Goal: Book appointment/travel/reservation

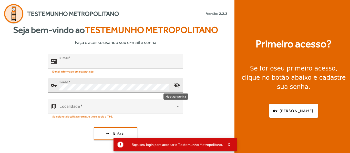
type input "**********"
click at [177, 85] on mat-icon "visibility_off" at bounding box center [177, 85] width 12 height 12
click at [177, 85] on mat-icon "visibility" at bounding box center [177, 85] width 12 height 12
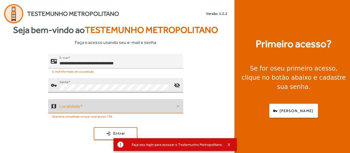
click at [110, 108] on span at bounding box center [117, 109] width 117 height 6
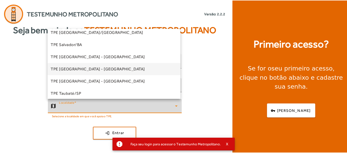
scroll to position [102, 0]
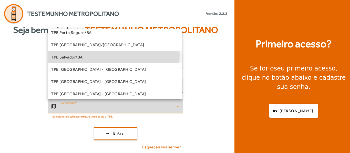
click at [91, 56] on mat-option "TPE Salvador/BA" at bounding box center [115, 57] width 134 height 12
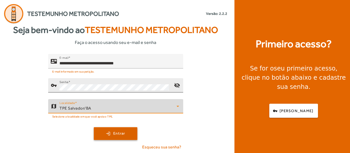
click at [120, 136] on span "Entrar" at bounding box center [119, 134] width 12 height 6
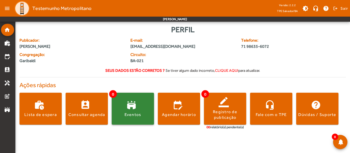
click at [131, 108] on span at bounding box center [133, 109] width 42 height 12
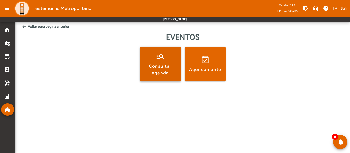
click at [165, 68] on div "Consultar agenda" at bounding box center [160, 69] width 39 height 13
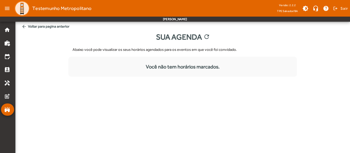
click at [24, 26] on mat-icon "arrow_back" at bounding box center [24, 26] width 5 height 5
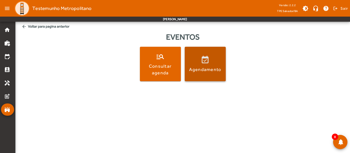
click at [202, 70] on div "Agendamento" at bounding box center [205, 69] width 32 height 6
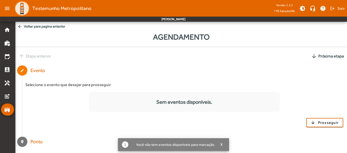
click at [21, 25] on mat-icon "arrow_back" at bounding box center [19, 26] width 5 height 5
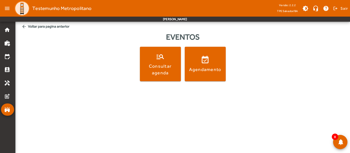
click at [25, 26] on mat-icon "arrow_back" at bounding box center [24, 26] width 5 height 5
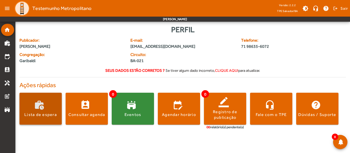
click at [44, 114] on div "Lista de espera" at bounding box center [40, 115] width 33 height 6
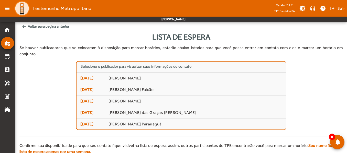
click at [24, 26] on mat-icon "arrow_back" at bounding box center [24, 26] width 5 height 5
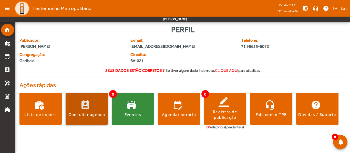
click at [88, 118] on div "Consultar agenda" at bounding box center [86, 115] width 37 height 6
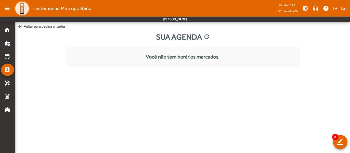
click at [176, 62] on mat-list "Você não tem horários marcados." at bounding box center [183, 57] width 234 height 20
click at [21, 25] on mat-icon "arrow_back" at bounding box center [19, 26] width 5 height 5
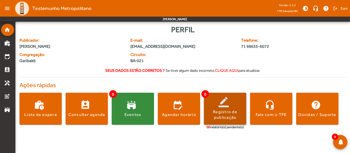
click at [233, 114] on div "Registro de publicação" at bounding box center [225, 115] width 42 height 12
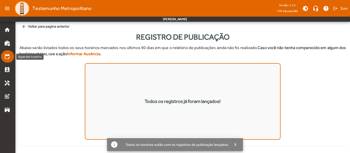
click at [10, 55] on mat-icon "edit_calendar" at bounding box center [7, 57] width 6 height 6
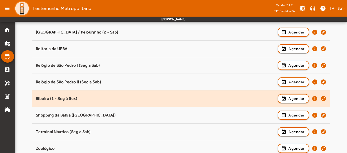
scroll to position [498, 0]
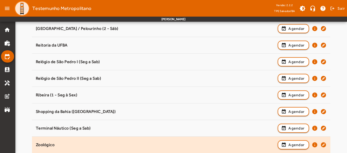
click at [95, 144] on div "Zoológico" at bounding box center [156, 145] width 240 height 5
click at [313, 146] on mat-icon "info" at bounding box center [315, 145] width 6 height 6
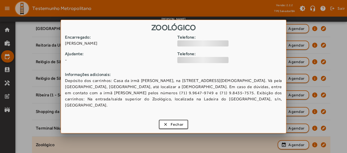
scroll to position [0, 0]
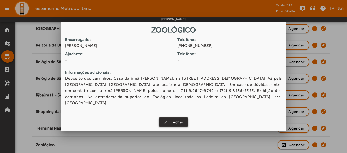
click at [172, 120] on span "Fechar" at bounding box center [177, 123] width 13 height 6
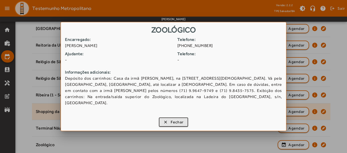
scroll to position [498, 0]
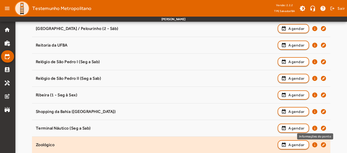
click at [315, 144] on mat-icon "info" at bounding box center [315, 145] width 6 height 6
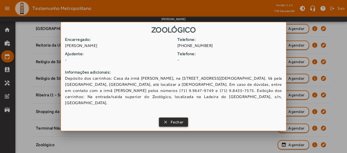
click at [174, 120] on span "Fechar" at bounding box center [177, 123] width 13 height 6
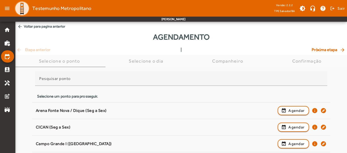
scroll to position [498, 0]
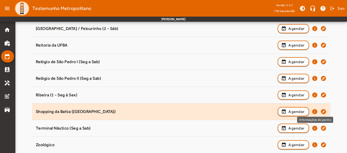
click at [316, 112] on mat-icon "info" at bounding box center [315, 112] width 6 height 6
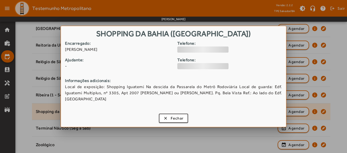
scroll to position [0, 0]
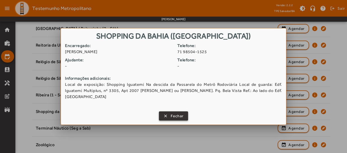
click at [174, 113] on span "Fechar" at bounding box center [177, 116] width 13 height 6
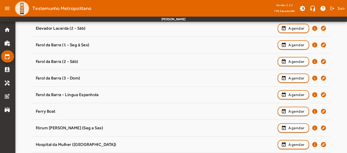
scroll to position [165, 0]
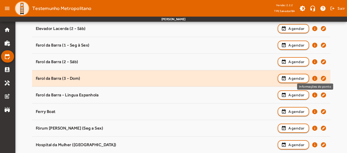
click at [314, 79] on mat-icon "info" at bounding box center [315, 79] width 6 height 6
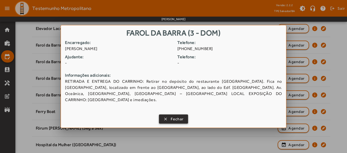
click at [178, 118] on span "Fechar" at bounding box center [177, 120] width 13 height 6
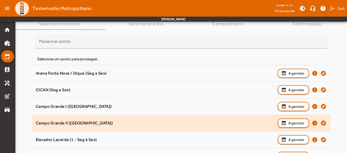
scroll to position [12, 0]
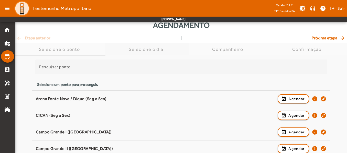
click at [153, 48] on div "Selecione o dia" at bounding box center [147, 49] width 37 height 5
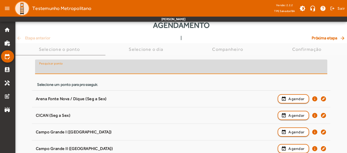
click at [99, 69] on input "Pesquisar ponto" at bounding box center [181, 69] width 284 height 6
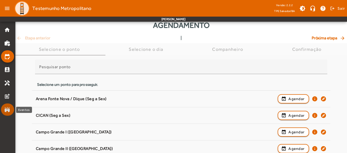
click at [10, 112] on link "stadium" at bounding box center [9, 110] width 10 height 6
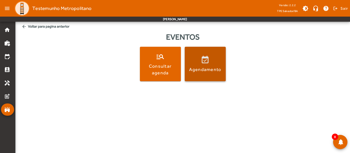
click at [204, 67] on div "Agendamento" at bounding box center [205, 69] width 32 height 6
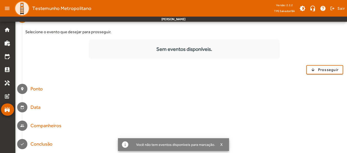
scroll to position [53, 0]
drag, startPoint x: 40, startPoint y: 88, endPoint x: 36, endPoint y: 95, distance: 8.4
click at [39, 88] on div "Ponto" at bounding box center [36, 88] width 13 height 7
click at [41, 112] on mat-step-header "edit_calendar Data" at bounding box center [181, 107] width 332 height 18
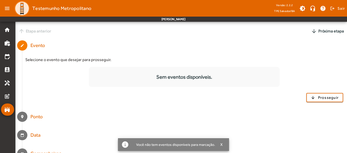
scroll to position [0, 0]
